Goal: Find specific page/section: Find specific page/section

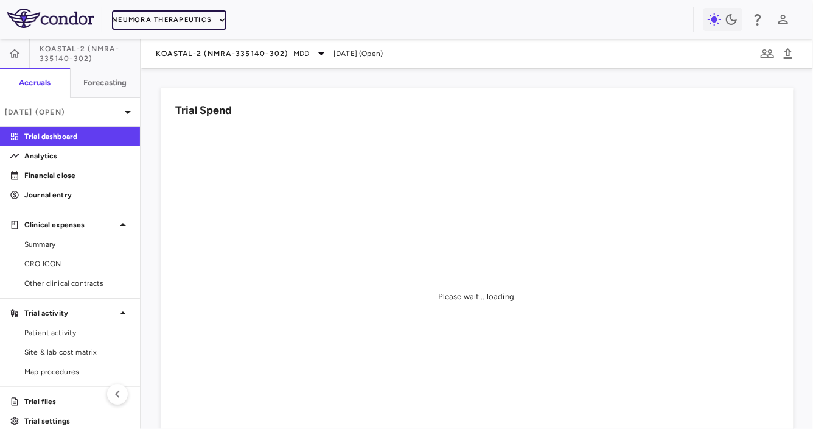
click at [195, 21] on button "Neumora Therapeutics" at bounding box center [169, 19] width 114 height 19
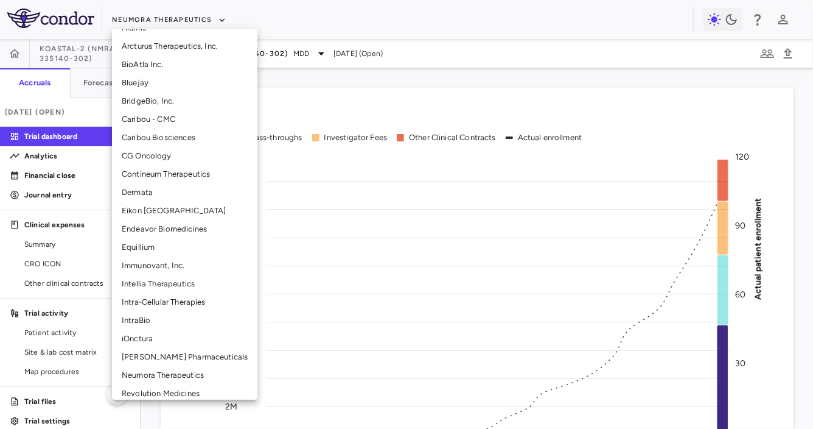
scroll to position [147, 0]
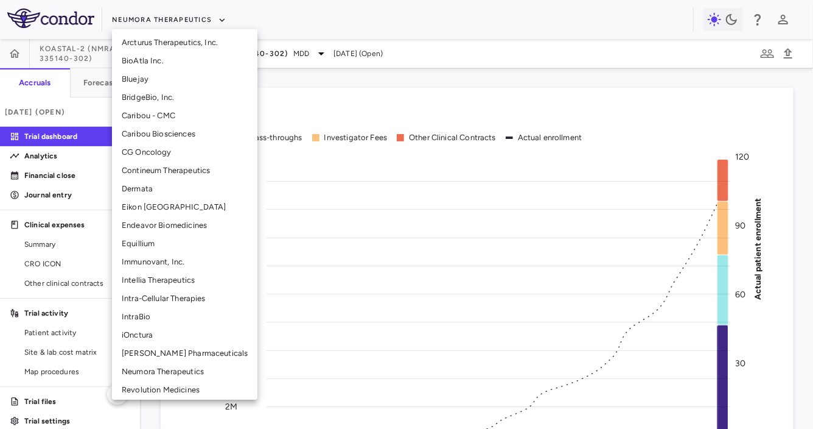
click at [167, 303] on li "Intra-Cellular Therapies" at bounding box center [185, 298] width 146 height 18
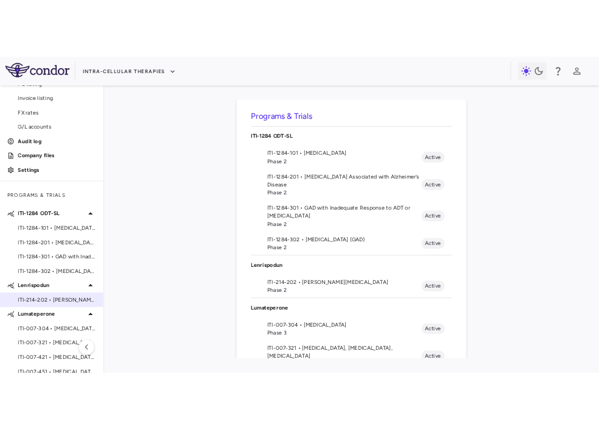
scroll to position [82, 0]
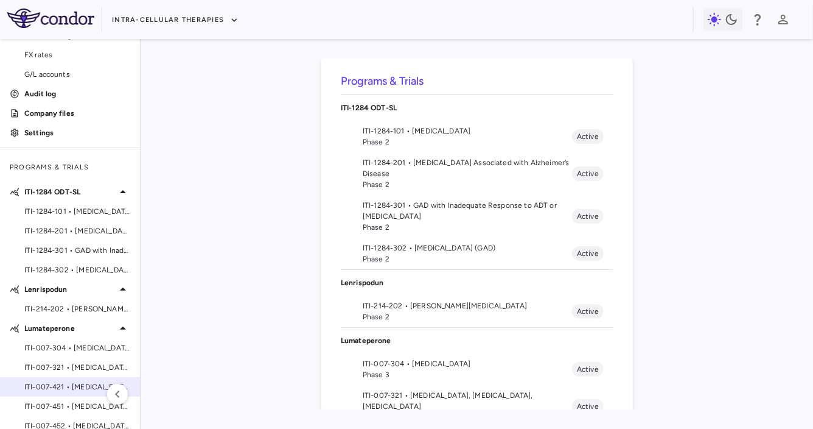
click at [70, 381] on span "ITI-007-421 • [MEDICAL_DATA]" at bounding box center [77, 386] width 106 height 11
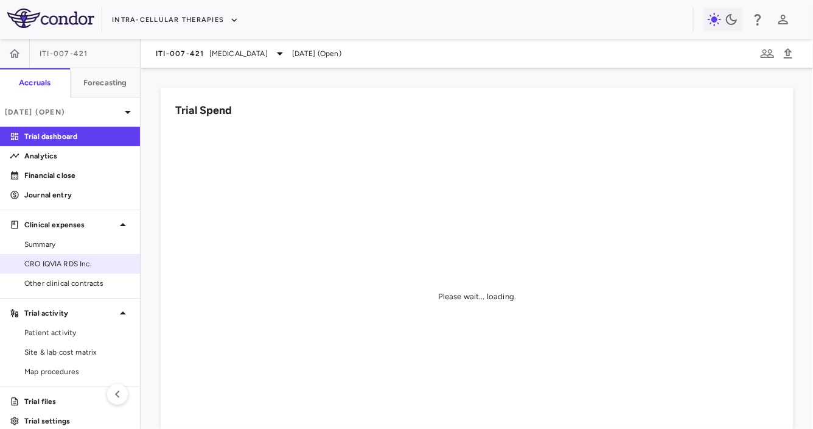
click at [66, 262] on span "CRO IQVIA RDS Inc." at bounding box center [77, 263] width 106 height 11
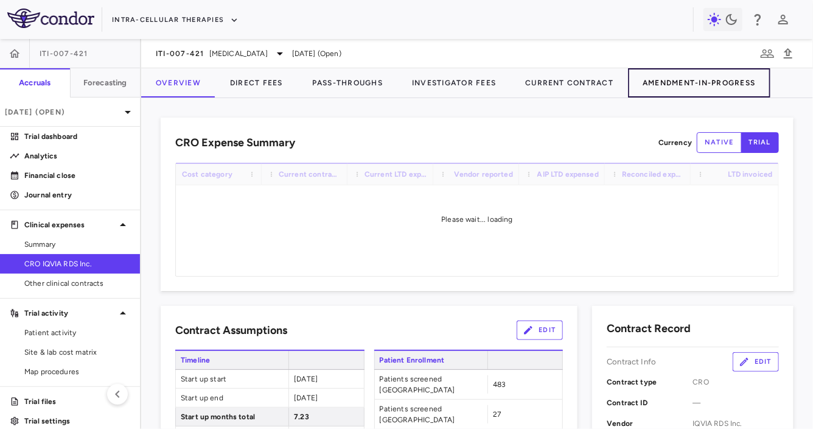
click at [679, 96] on button "Amendment-In-Progress" at bounding box center [699, 82] width 142 height 29
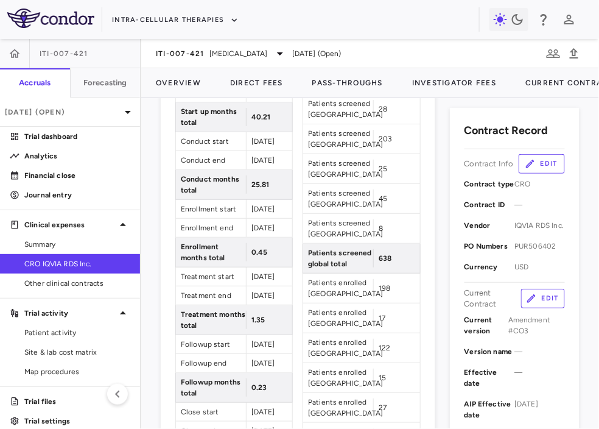
scroll to position [162, 0]
